Goal: Navigation & Orientation: Find specific page/section

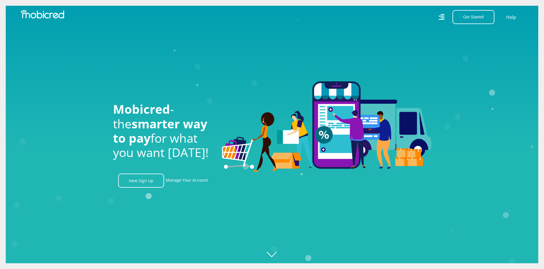
click at [440, 17] on icon at bounding box center [441, 17] width 6 height 8
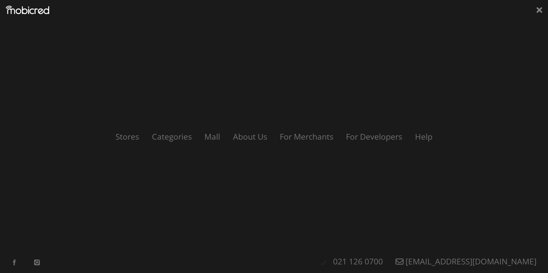
scroll to position [0, 408]
click at [184, 139] on link "Categories" at bounding box center [171, 136] width 54 height 11
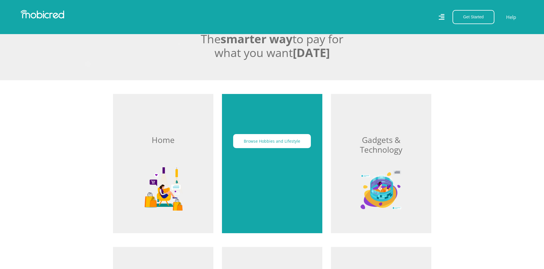
scroll to position [143, 0]
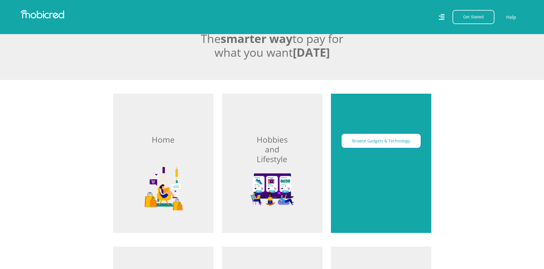
click at [359, 148] on button "Browse Gadgets & Technology" at bounding box center [380, 141] width 79 height 14
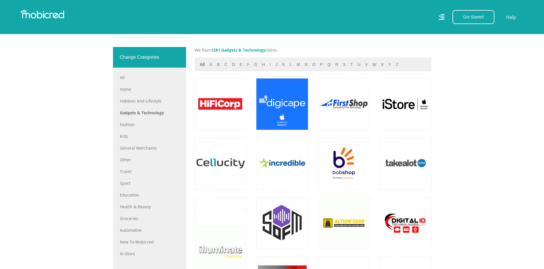
scroll to position [258, 0]
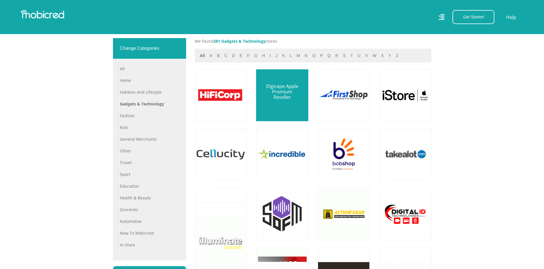
click at [283, 96] on link at bounding box center [281, 95] width 61 height 61
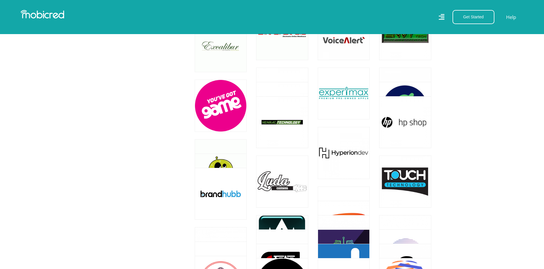
scroll to position [630, 0]
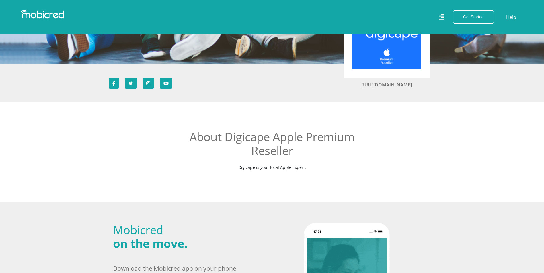
scroll to position [86, 0]
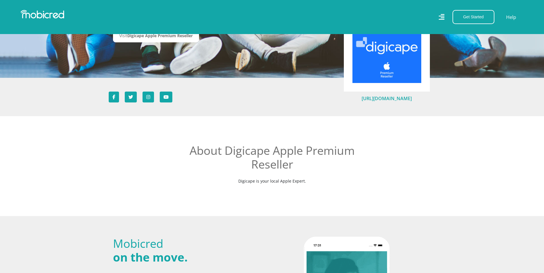
click at [392, 98] on link "https://www.digicape.co.za/" at bounding box center [386, 98] width 50 height 6
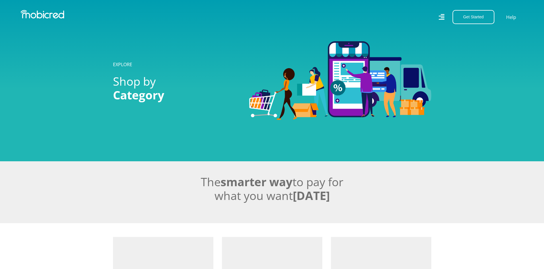
scroll to position [143, 0]
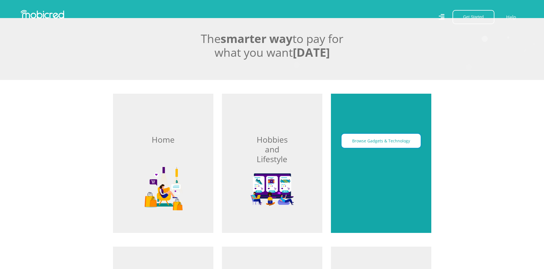
click at [384, 145] on button "Browse Gadgets & Technology" at bounding box center [380, 141] width 79 height 14
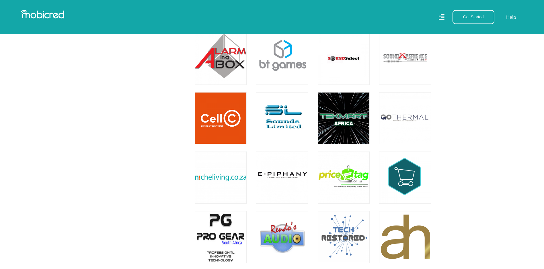
scroll to position [1318, 0]
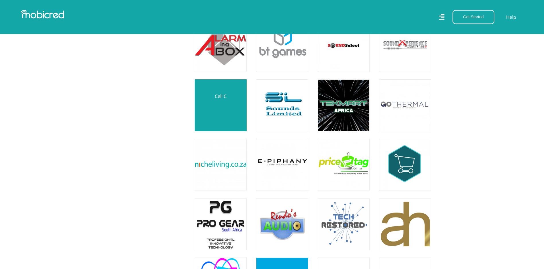
click at [211, 114] on link at bounding box center [220, 105] width 61 height 61
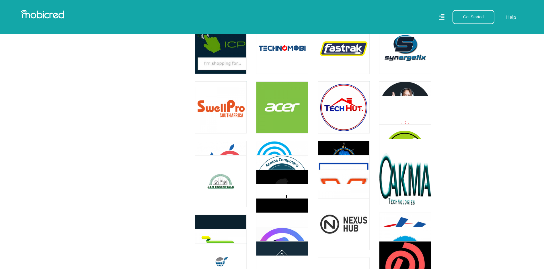
scroll to position [1605, 0]
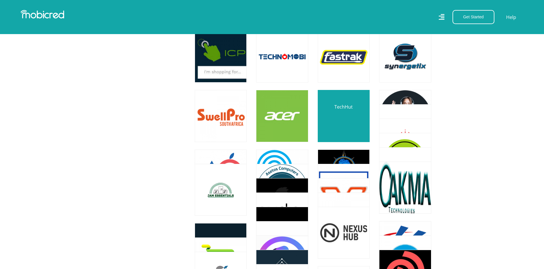
click at [349, 107] on link at bounding box center [343, 115] width 61 height 61
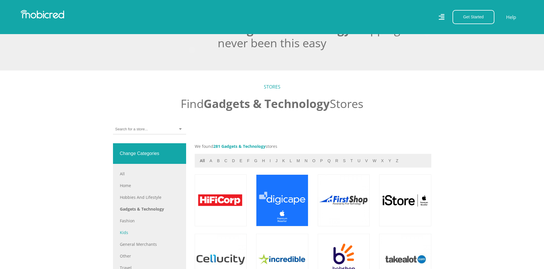
scroll to position [143, 0]
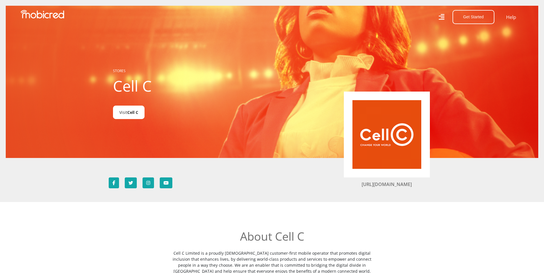
click at [136, 113] on span "Cell C" at bounding box center [132, 112] width 11 height 5
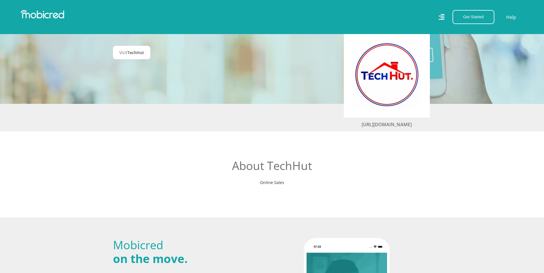
scroll to position [57, 0]
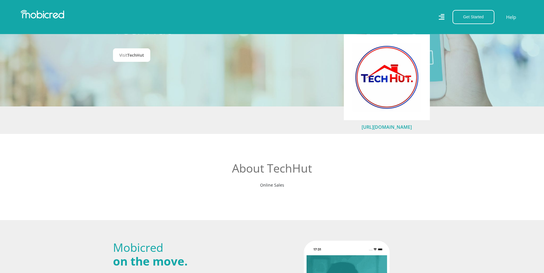
click at [388, 128] on link "[URL][DOMAIN_NAME]" at bounding box center [386, 127] width 50 height 6
